Goal: Find specific page/section: Find specific page/section

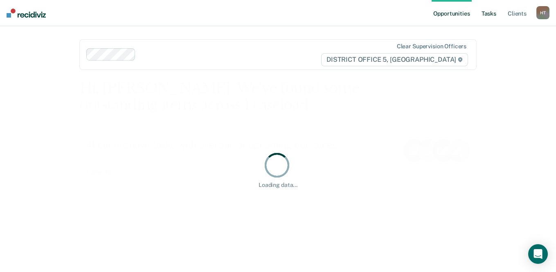
click at [491, 14] on link "Tasks" at bounding box center [489, 13] width 18 height 26
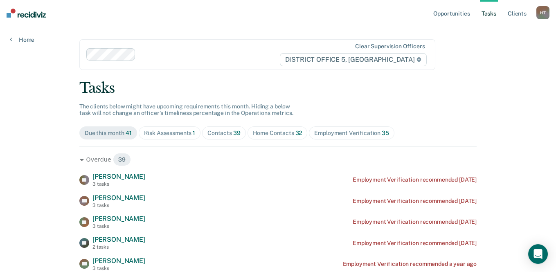
click at [248, 131] on span "Home Contacts 32" at bounding box center [278, 132] width 60 height 13
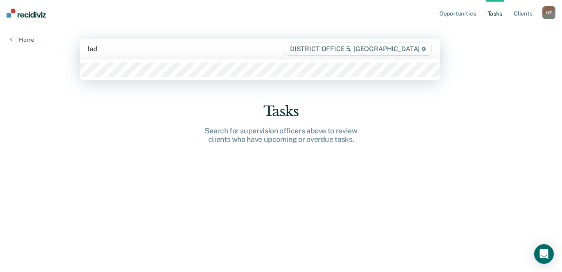
type input "ladw"
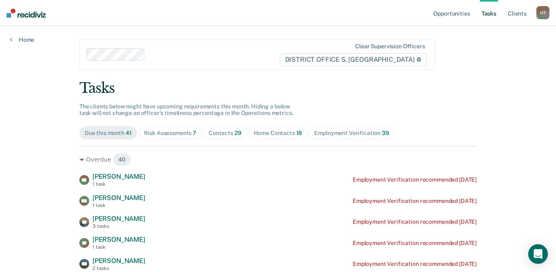
click at [183, 131] on div "Risk Assessments 7" at bounding box center [170, 133] width 53 height 7
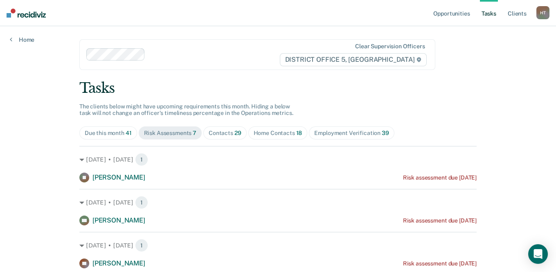
click at [217, 128] on span "Contacts 29" at bounding box center [224, 132] width 43 height 13
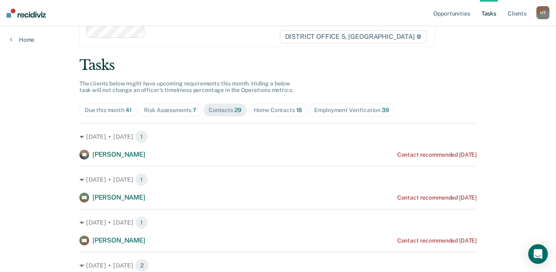
scroll to position [41, 0]
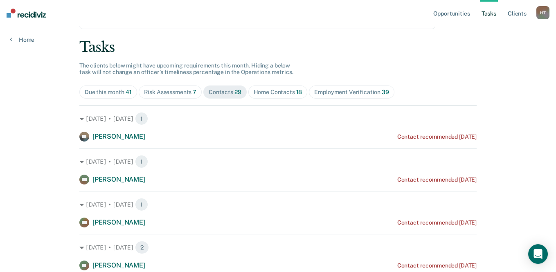
click at [263, 91] on div "Home Contacts 18" at bounding box center [278, 92] width 49 height 7
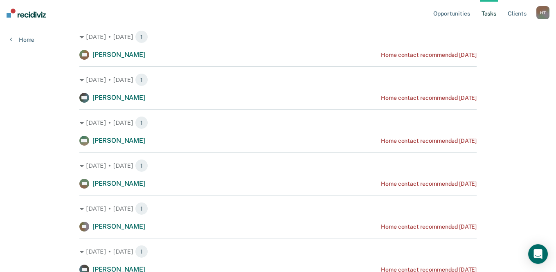
scroll to position [0, 0]
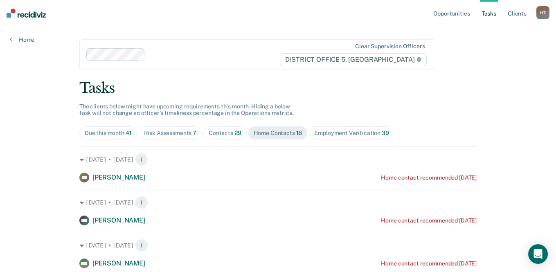
click at [234, 135] on span "29" at bounding box center [237, 133] width 7 height 7
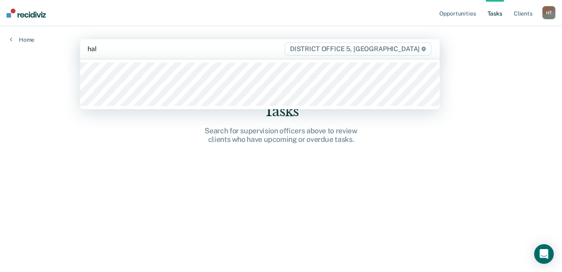
type input "[PERSON_NAME]"
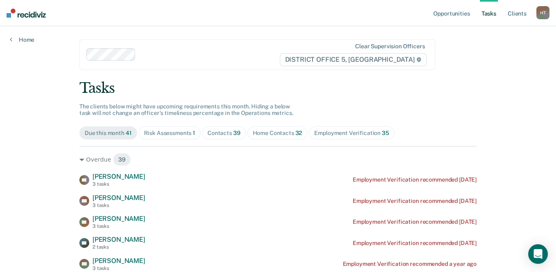
click at [266, 131] on div "Home Contacts 32" at bounding box center [278, 133] width 50 height 7
